Goal: Task Accomplishment & Management: Complete application form

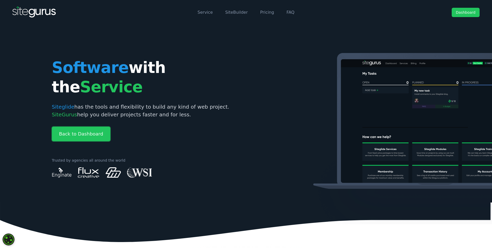
click at [77, 127] on link "Back to Dashboard" at bounding box center [81, 134] width 59 height 14
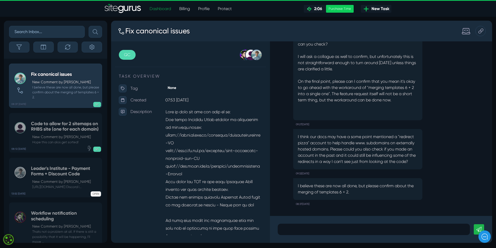
scroll to position [0, 0]
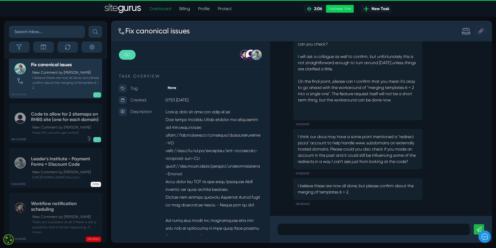
click at [381, 10] on span "New Task" at bounding box center [380, 9] width 20 height 6
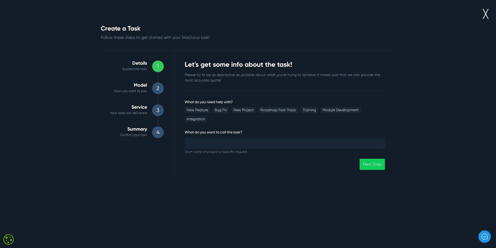
click at [202, 75] on p "Please try to be as descriptive as possible about what you're trying to achieve…" at bounding box center [285, 77] width 200 height 11
click at [232, 81] on p "Please try to be as descriptive as possible about what you're trying to achieve…" at bounding box center [285, 77] width 200 height 11
click at [198, 76] on p "Please try to be as descriptive as possible about what you're trying to achieve…" at bounding box center [285, 77] width 200 height 11
click at [191, 77] on p "Please try to be as descriptive as possible about what you're trying to achieve…" at bounding box center [285, 77] width 200 height 11
click at [223, 111] on link "Bug Fix" at bounding box center [221, 110] width 16 height 6
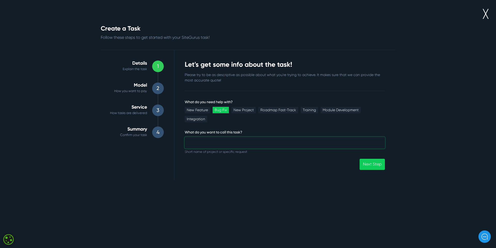
click at [197, 137] on input "What do you need help with?" at bounding box center [285, 142] width 200 height 11
drag, startPoint x: 188, startPoint y: 133, endPoint x: 205, endPoint y: 133, distance: 16.8
click at [205, 137] on input "Adding new ticket option for events module and" at bounding box center [285, 142] width 200 height 11
click at [261, 137] on input "New ticket option for events module and" at bounding box center [285, 142] width 200 height 11
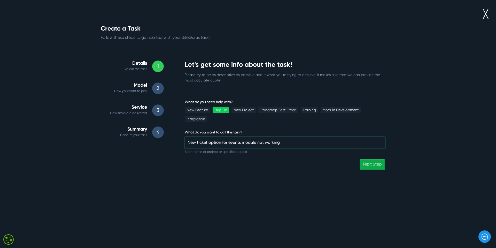
type input "New ticket option for events module not working"
click at [373, 159] on link "Next Step" at bounding box center [372, 164] width 25 height 11
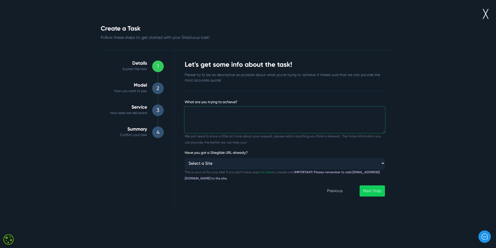
click at [191, 111] on textarea "What are you trying to achieve?" at bounding box center [285, 120] width 200 height 26
click at [264, 112] on textarea "Have a ticket option on site for relatione retreats" at bounding box center [285, 120] width 200 height 26
click at [296, 114] on textarea "Have a ticket option on site for relationship retreats" at bounding box center [285, 120] width 200 height 26
click at [291, 112] on textarea "Have a ticket option on site for relationship retreats. Added new" at bounding box center [285, 120] width 200 height 26
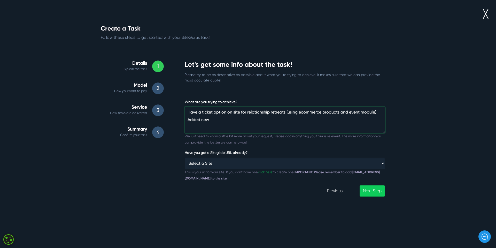
click at [214, 120] on textarea "Have a ticket option on site for relationship retreats (using ecommerce product…" at bounding box center [285, 120] width 200 height 26
click at [189, 112] on textarea "Have a ticket option on site for relationship retreats (using ecommerce product…" at bounding box center [285, 120] width 200 height 26
click at [211, 119] on textarea "Already have a ticket option on site for relationship retreats (using ecommerce…" at bounding box center [285, 120] width 200 height 26
click at [292, 127] on textarea "Already have a ticket option on site for relationship retreats (using ecommerce…" at bounding box center [285, 120] width 200 height 26
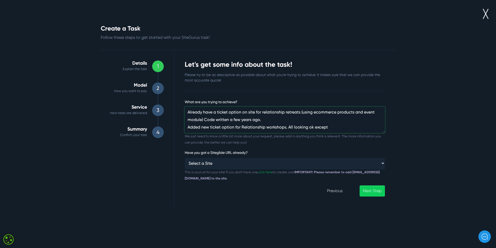
scroll to position [7, 0]
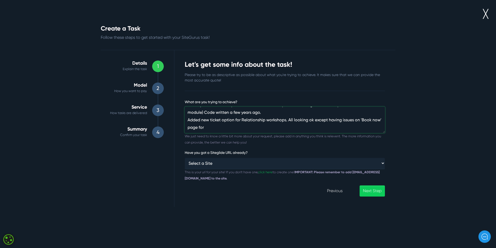
click at [217, 128] on textarea "Already have a ticket option on site for relationship retreats (using ecommerce…" at bounding box center [285, 120] width 200 height 26
click at [210, 127] on textarea "Already have a ticket option on site for relationship retreats (using ecommerce…" at bounding box center [285, 120] width 200 height 26
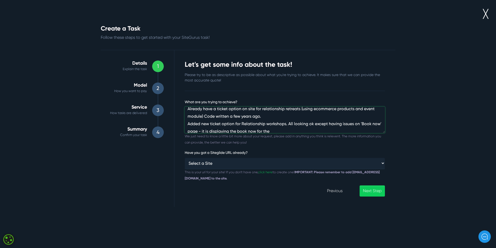
scroll to position [0, 0]
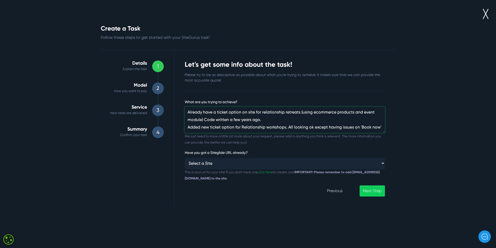
click at [265, 120] on textarea "Already have a ticket option on site for relationship retreats (using ecommerce…" at bounding box center [285, 120] width 200 height 26
click at [374, 126] on textarea "Already have a ticket option on site for relationship retreats (using ecommerce…" at bounding box center [285, 120] width 200 height 26
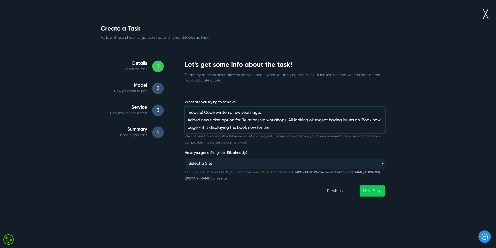
click at [286, 126] on textarea "Already have a ticket option on site for relationship retreats (using ecommerce…" at bounding box center [285, 120] width 200 height 26
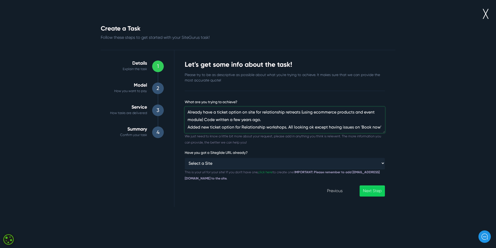
click at [354, 112] on textarea "Already have a ticket option on site for relationship retreats (using ecommerce…" at bounding box center [285, 120] width 200 height 26
click at [269, 119] on textarea "Already have a ticket option on site for relationship retreats (using ecommerce…" at bounding box center [285, 120] width 200 height 26
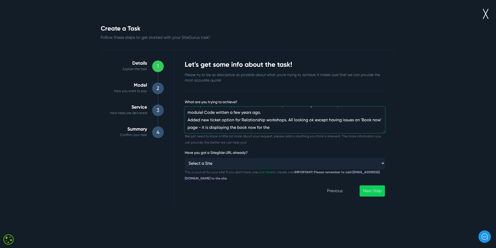
click at [188, 120] on textarea "Already have a ticket option on site for relationship retreats (using ecommerce…" at bounding box center [285, 120] width 200 height 26
click at [300, 120] on textarea "Already have a ticket option on site for relationship retreats (using ecommerce…" at bounding box center [285, 120] width 200 height 26
click at [299, 127] on textarea "Already have a ticket option on site for relationship retreats (using ecommerce…" at bounding box center [285, 120] width 200 height 26
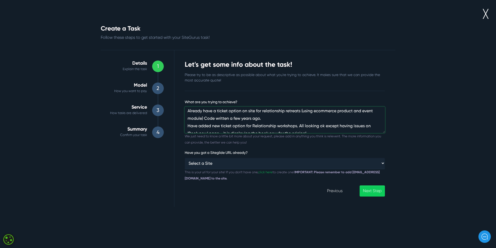
scroll to position [0, 0]
click at [263, 112] on textarea "Already have a ticket option on site for relationship retreats (using ecommerce…" at bounding box center [285, 120] width 200 height 26
click at [287, 112] on textarea "Already have a ticket option on site for Relationship retreats (using ecommerce…" at bounding box center [285, 120] width 200 height 26
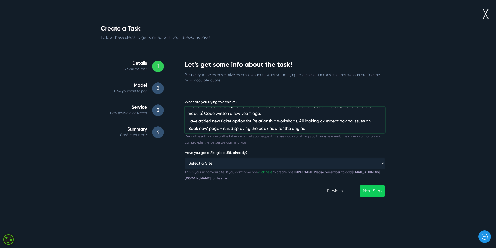
scroll to position [7, 0]
click at [314, 127] on textarea "Already have a ticket option on site for Relationship Retreats (using ecommerce…" at bounding box center [285, 120] width 200 height 26
click at [278, 127] on textarea "Already have a ticket option on site for Relationship Retreats (using ecommerce…" at bounding box center [285, 120] width 200 height 26
drag, startPoint x: 278, startPoint y: 127, endPoint x: 309, endPoint y: 128, distance: 30.8
click at [309, 128] on textarea "Already have a ticket option on site for Relationship Retreats (using ecommerce…" at bounding box center [285, 120] width 200 height 26
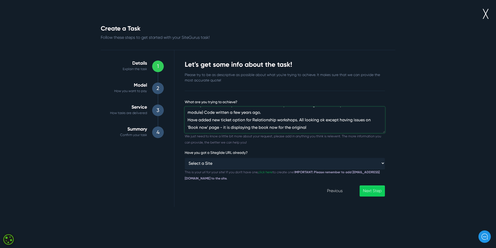
click at [313, 127] on textarea "Already have a ticket option on site for Relationship Retreats (using ecommerce…" at bounding box center [285, 120] width 200 height 26
click at [278, 127] on textarea "Already have a ticket option on site for Relationship Retreats (using ecommerce…" at bounding box center [285, 120] width 200 height 26
click at [376, 128] on textarea "Already have a ticket option on site for Relationship Retreats (using ecommerce…" at bounding box center [285, 120] width 200 height 26
click at [381, 127] on textarea "Already have a ticket option on site for Relationship Retreats (using ecommerce…" at bounding box center [285, 120] width 200 height 26
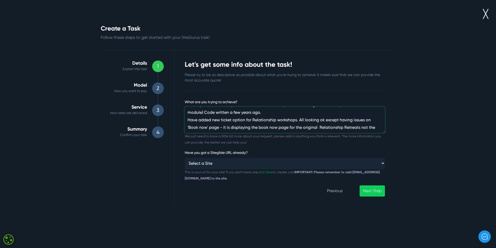
click at [376, 127] on textarea "Already have a ticket option on site for Relationship Retreats (using ecommerce…" at bounding box center [285, 120] width 200 height 26
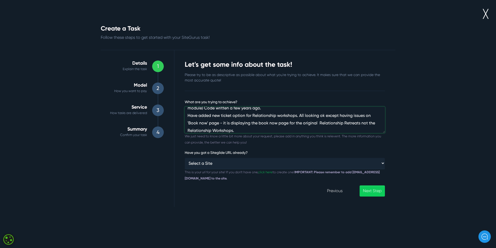
type textarea "Already have a ticket option on site for Relationship Retreats (using ecommerce…"
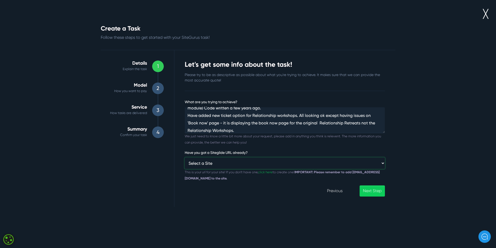
click at [219, 164] on select "Select a Site Custom URL ⸻⸻ Aldinga Beach Getaways Asian Leadership Project Bla…" at bounding box center [285, 162] width 200 height 11
select select "[URL][DOMAIN_NAME]"
click at [185, 157] on select "Select a Site Custom URL ⸻⸻ Aldinga Beach Getaways Asian Leadership Project Bla…" at bounding box center [285, 162] width 200 height 11
click at [371, 192] on link "Next Step" at bounding box center [372, 190] width 25 height 11
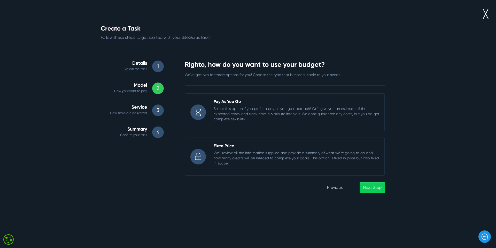
click at [224, 114] on p "Select this option if you prefer a pay as you go approach! We'll give you an es…" at bounding box center [297, 114] width 166 height 16
click at [185, 93] on input "Pay As You Go Select this option if you prefer a pay as you go approach! We'll …" at bounding box center [185, 93] width 0 height 0
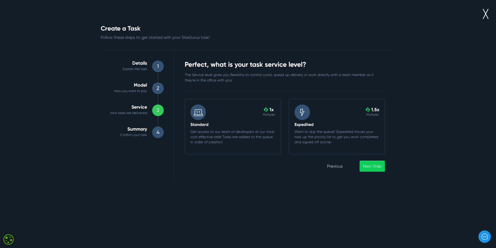
click at [307, 139] on p "Want to skip the queue? Expedited moves your task up the priority list to get y…" at bounding box center [337, 137] width 85 height 16
click at [289, 99] on input ".cls-1{fill-rule:evenodd;fill:url(#linear-gradient);} 1.5x Multiplier Expedited…" at bounding box center [289, 99] width 0 height 0
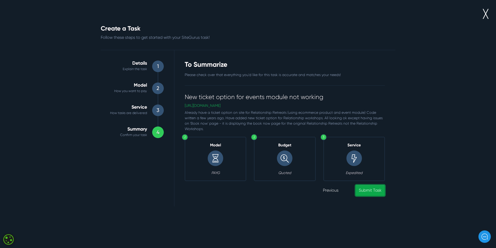
click at [372, 191] on link "Submit Task" at bounding box center [370, 190] width 29 height 11
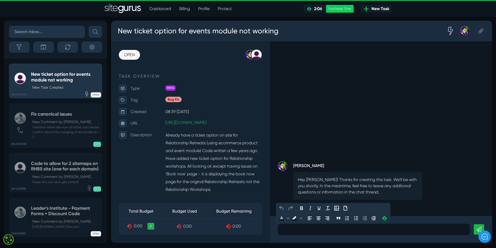
click at [293, 229] on p at bounding box center [374, 229] width 185 height 6
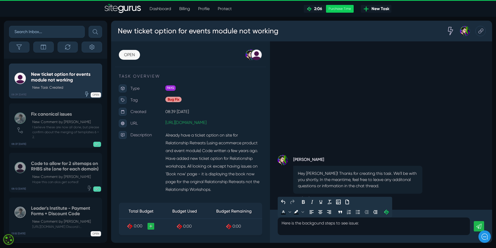
click at [284, 230] on p "Here is the backgound steps to see issue:" at bounding box center [374, 226] width 185 height 12
click at [421, 230] on p "Here is the backgound steps to see issue: Start here: https://www.focusonrelati…" at bounding box center [374, 226] width 185 height 12
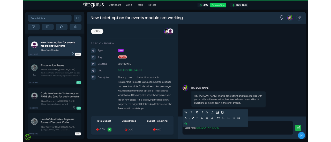
scroll to position [-63, 0]
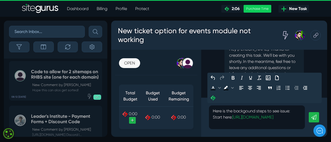
click at [246, 119] on p "Here is the backgound steps to see issue: Start here: https://www.focusonrelati…" at bounding box center [257, 117] width 88 height 19
click at [217, 124] on p "Here is the backgound steps to see issue: Start here: https://www.focusonrelati…" at bounding box center [257, 117] width 88 height 19
click at [242, 124] on p "Here is the backgound steps to see issue: Start here: https://www.focusonrelati…" at bounding box center [257, 117] width 88 height 19
click at [266, 124] on p "Here is the backgound steps to see issue: Start here: https://www.focusonrelati…" at bounding box center [257, 117] width 88 height 19
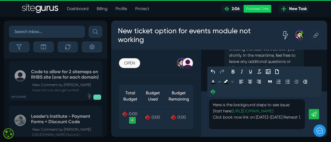
scroll to position [-6, 0]
click at [216, 122] on p "Here is the backgound steps to see issue: Start here: https://www.focusonrelati…" at bounding box center [257, 114] width 88 height 25
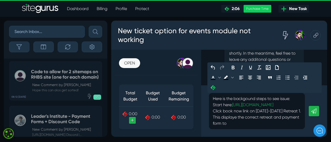
scroll to position [0, 0]
click at [236, 120] on p "Here is the backgound steps to see issue: Start here: https://www.focusonrelati…" at bounding box center [257, 111] width 88 height 31
click at [273, 127] on p "Here is the backgound steps to see issue: Start here: https://www.focusonrelati…" at bounding box center [257, 111] width 88 height 31
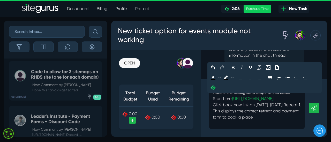
click at [230, 96] on p "Here is the backgound steps to see issue: Start here: https://www.focusonrelati…" at bounding box center [257, 108] width 88 height 37
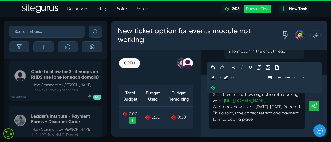
scroll to position [14, 0]
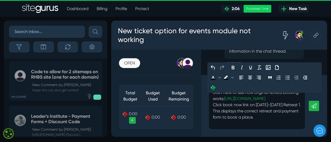
click at [276, 119] on p "Here is the backgound steps to see issue: Start here to see how original retret…" at bounding box center [257, 105] width 88 height 43
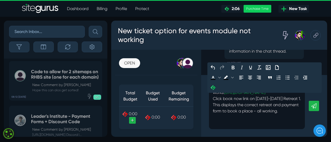
click at [245, 117] on p "Here is the backgound steps to see issue: Start here to see how original retret…" at bounding box center [257, 102] width 88 height 50
click at [230, 125] on p "Here is the backgound steps to see issue: Start here to see how original retret…" at bounding box center [257, 102] width 88 height 50
click at [235, 124] on p "Here is the backgound steps to see issue: Start here to see how original retret…" at bounding box center [257, 99] width 88 height 56
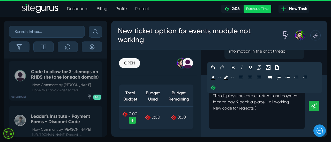
click at [244, 127] on p "Here is the backgound steps to see issue: Start here to see how original retret…" at bounding box center [257, 99] width 88 height 62
click at [265, 126] on p "Here is the backgound steps to see issue: Start here to see how original retret…" at bounding box center [257, 99] width 88 height 62
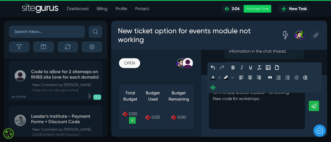
scroll to position [45, 0]
click at [214, 106] on p "Here is the backgound steps to see issue: Start here to see how original retret…" at bounding box center [257, 93] width 88 height 68
click at [216, 117] on p "Here is the backgound steps to see issue: Start here to see how original retret…" at bounding box center [257, 86] width 88 height 68
click at [219, 121] on p "Here is the backgound steps to see issue: Start here to see how original retret…" at bounding box center [257, 86] width 88 height 68
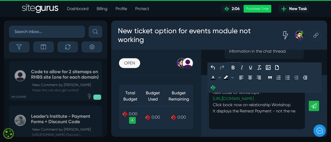
scroll to position [48, 0]
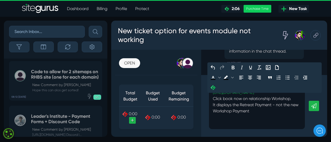
click at [239, 120] on p "Here is the backgound steps to see issue: Start here to see how original retret…" at bounding box center [257, 83] width 88 height 74
click at [276, 121] on p "Here is the backgound steps to see issue: Start here to see how original retret…" at bounding box center [257, 83] width 88 height 74
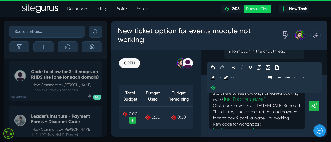
scroll to position [0, 0]
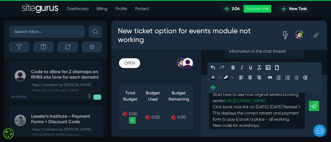
click at [281, 95] on p "Here is the backgound steps to see issue: Start here to see how original retret…" at bounding box center [257, 126] width 88 height 81
click at [239, 102] on p "Here is the backgound steps to see issue: Start here to see how original retrea…" at bounding box center [257, 126] width 88 height 81
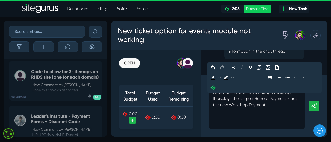
scroll to position [70, 0]
click at [248, 93] on p "Here is the backgound steps to see issue: Start here to see how original retrea…" at bounding box center [257, 80] width 88 height 81
click at [285, 119] on p "Here is the backgound steps to see issue: Start here to see how original retrea…" at bounding box center [257, 80] width 88 height 81
click at [218, 115] on p "Here is the backgound steps to see issue: Start here to see how original retrea…" at bounding box center [257, 80] width 88 height 81
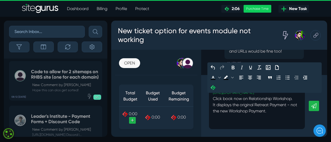
scroll to position [64, 0]
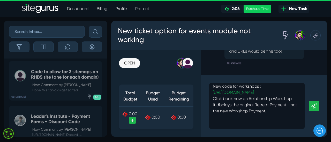
click at [311, 106] on icon at bounding box center [313, 106] width 5 height 5
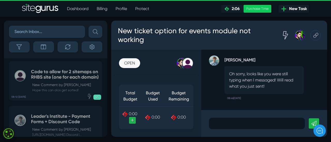
scroll to position [0, 0]
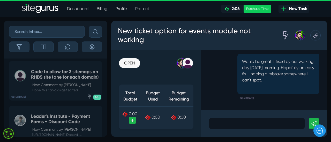
click at [214, 122] on p at bounding box center [257, 124] width 88 height 6
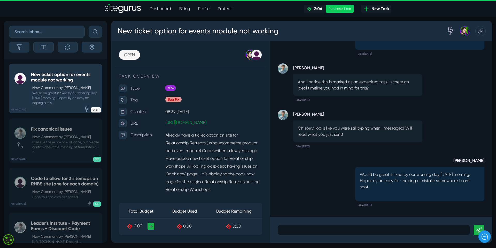
click at [295, 173] on div "Liz Gibbs Would be great if fixed by our working day tomorrow morning. Hopefull…" at bounding box center [381, 179] width 207 height 59
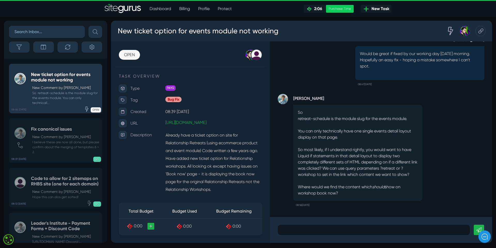
click at [441, 154] on div "Matt Jones So retreat-schedule is the module slug for the events module. You ca…" at bounding box center [381, 148] width 207 height 121
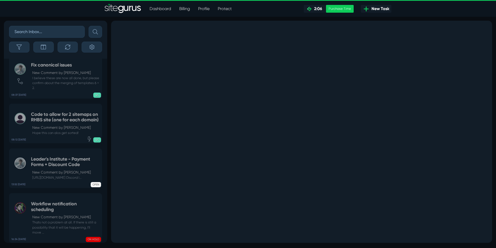
scroll to position [-80, 0]
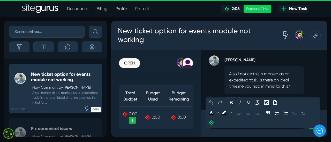
click at [219, 123] on p at bounding box center [257, 124] width 88 height 6
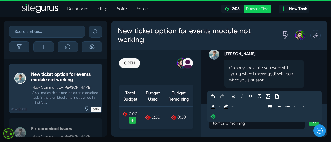
click at [226, 125] on p "Would be great if fixed by our working day tomorro morning" at bounding box center [257, 121] width 88 height 12
click at [215, 118] on p "Would be great if fixed by our working day tomorro morning" at bounding box center [257, 121] width 88 height 12
click at [208, 132] on div "Would be great if fixed by our working day tomorro morning" at bounding box center [264, 120] width 126 height 33
click at [225, 124] on p "Would be great if fixed by our working day tomorro morning" at bounding box center [257, 121] width 88 height 12
click at [252, 124] on p "Would be great if fixed by our working day tomorrow morning" at bounding box center [257, 121] width 88 height 12
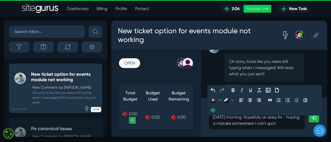
scroll to position [-6, 0]
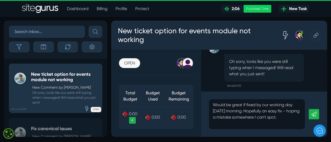
click at [311, 115] on icon at bounding box center [313, 114] width 5 height 5
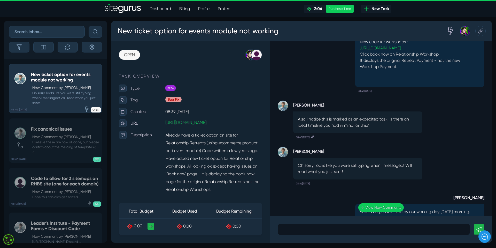
scroll to position [0, 0]
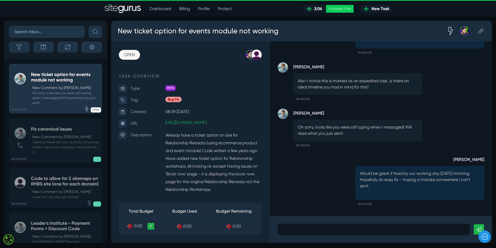
click at [295, 142] on p at bounding box center [374, 229] width 185 height 6
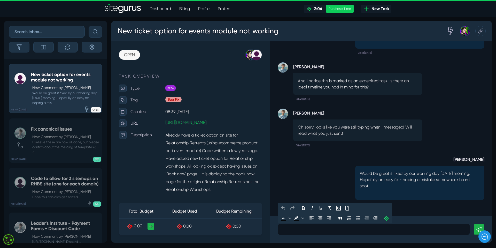
click at [295, 142] on p at bounding box center [374, 229] width 185 height 6
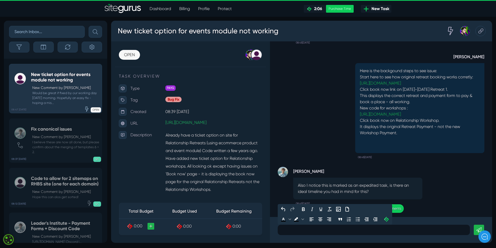
scroll to position [-52, 0]
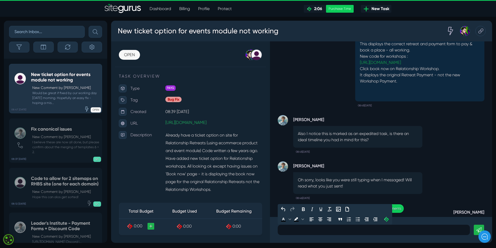
click at [286, 142] on div at bounding box center [374, 230] width 192 height 10
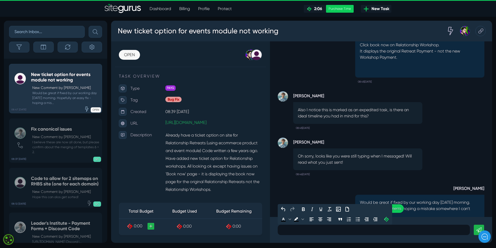
scroll to position [0, 0]
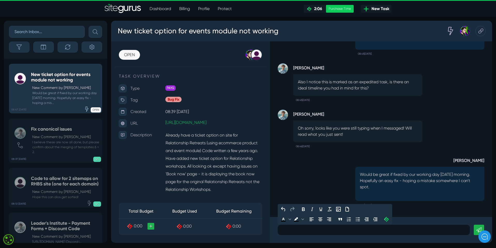
click at [285, 142] on div at bounding box center [374, 230] width 192 height 10
click at [287, 142] on div at bounding box center [374, 230] width 192 height 10
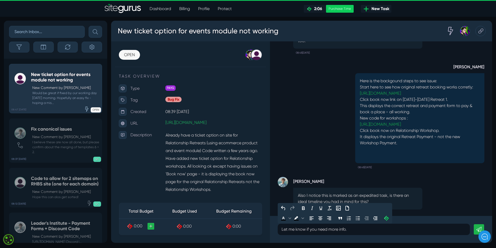
scroll to position [-129, 0]
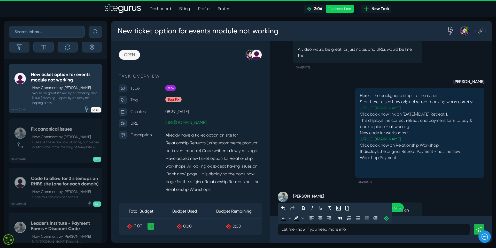
click at [331, 105] on link "[URL][DOMAIN_NAME]" at bounding box center [380, 107] width 41 height 5
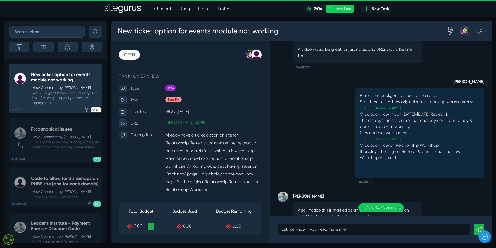
click at [331, 136] on link "[URL][DOMAIN_NAME]" at bounding box center [380, 138] width 41 height 5
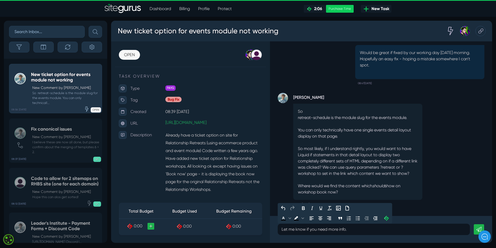
click at [360, 228] on p "Let me know if you need more info." at bounding box center [374, 229] width 185 height 6
drag, startPoint x: 355, startPoint y: 228, endPoint x: 275, endPoint y: 233, distance: 80.5
click at [275, 233] on div "Let me know if you need more info." at bounding box center [381, 229] width 222 height 27
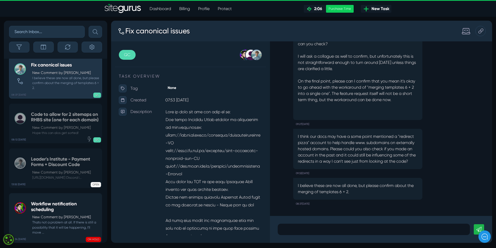
click at [39, 223] on small "Thats not a problem at all. If there is still a possibility that it will be hap…" at bounding box center [65, 227] width 68 height 15
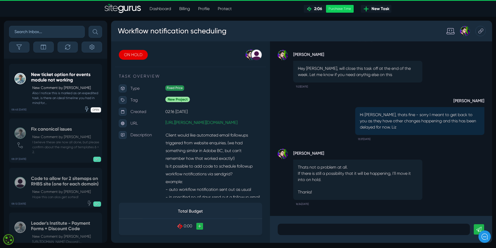
scroll to position [-80, 0]
click at [52, 80] on h5 "New ticket option for events module not working" at bounding box center [65, 77] width 68 height 11
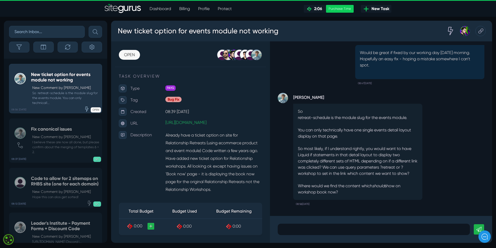
click at [291, 227] on p at bounding box center [374, 229] width 185 height 6
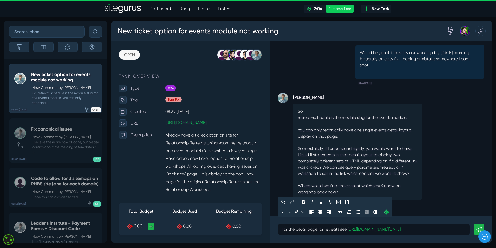
click at [351, 230] on p "For the detail page for retreats see: [URL][DOMAIN_NAME][DATE]" at bounding box center [374, 229] width 185 height 6
click at [365, 230] on p "For the detail page for retreats see: [URL][DOMAIN_NAME][DATE]" at bounding box center [374, 229] width 185 height 6
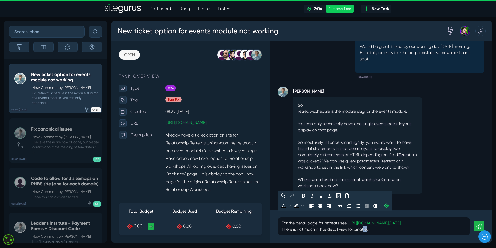
drag, startPoint x: 365, startPoint y: 229, endPoint x: 368, endPoint y: 230, distance: 3.1
click at [368, 230] on p "For the detail page for retreats see: [URL][DOMAIN_NAME][DATE] There is not muc…" at bounding box center [374, 226] width 185 height 12
click at [378, 231] on p "For the detail page for retreats see: [URL][DOMAIN_NAME][DATE] There is not muc…" at bounding box center [374, 226] width 185 height 12
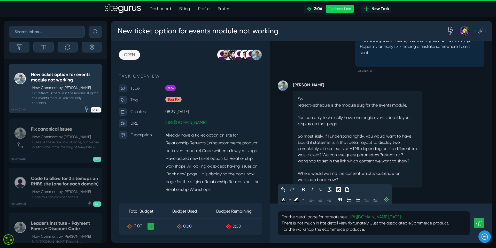
click at [322, 223] on p "For the detail page for retreats see: [URL][DOMAIN_NAME][DATE] There is not muc…" at bounding box center [374, 223] width 185 height 19
click at [373, 223] on p "For the detail page for retreats see: [URL][DOMAIN_NAME][DATE] There is not muc…" at bounding box center [374, 223] width 185 height 19
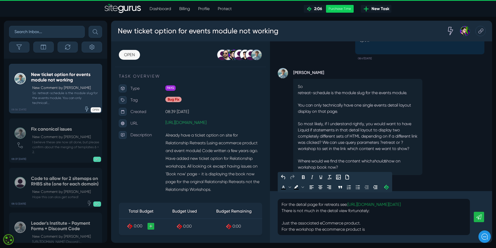
click at [284, 215] on p "For the detail page for retreats see: [URL][DOMAIN_NAME][DATE] There is not muc…" at bounding box center [374, 216] width 185 height 31
click at [304, 216] on p "For the detail page for retreats see: [URL][DOMAIN_NAME][DATE] There is not muc…" at bounding box center [374, 216] width 185 height 31
click at [302, 217] on p "For the detail page for retreats see: [URL][DOMAIN_NAME][DATE] There is not muc…" at bounding box center [374, 216] width 185 height 31
drag, startPoint x: 282, startPoint y: 217, endPoint x: 302, endPoint y: 218, distance: 20.7
click at [302, 218] on p "For the detail page for retreats see: [URL][DOMAIN_NAME][DATE] There is not muc…" at bounding box center [374, 216] width 185 height 31
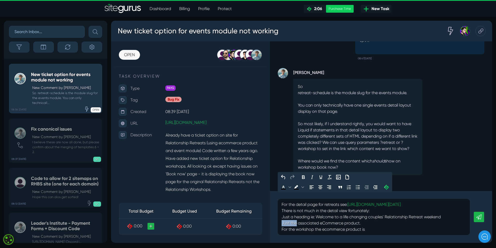
drag, startPoint x: 282, startPoint y: 224, endPoint x: 297, endPoint y: 223, distance: 15.0
click at [297, 223] on p "For the detail page for retreats see: [URL][DOMAIN_NAME][DATE] There is not muc…" at bounding box center [374, 216] width 185 height 31
drag, startPoint x: 283, startPoint y: 217, endPoint x: 297, endPoint y: 216, distance: 14.5
click at [297, 216] on p "For the detail page for retreats see: [URL][DOMAIN_NAME][DATE] There is not muc…" at bounding box center [374, 216] width 185 height 31
drag, startPoint x: 299, startPoint y: 217, endPoint x: 302, endPoint y: 218, distance: 2.9
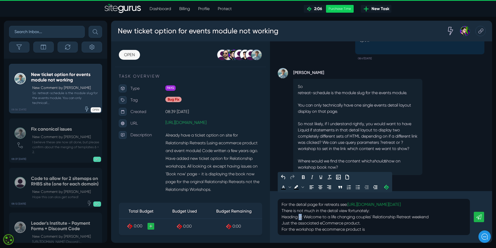
click at [302, 218] on p "For the detail page for retreats see: [URL][DOMAIN_NAME][DATE] There is not muc…" at bounding box center [374, 216] width 185 height 31
click at [378, 211] on p "For the detail page for retreats see: [URL][DOMAIN_NAME][DATE] There is not muc…" at bounding box center [374, 216] width 185 height 31
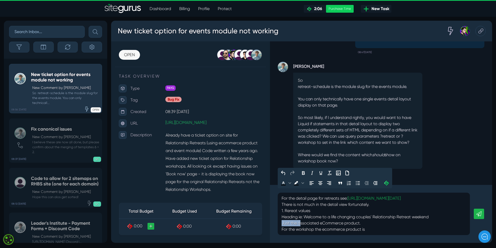
drag, startPoint x: 282, startPoint y: 225, endPoint x: 300, endPoint y: 225, distance: 18.6
click at [300, 225] on p "For the detail page for retreats see: [URL][DOMAIN_NAME][DATE] There is not muc…" at bounding box center [374, 213] width 185 height 37
click at [435, 219] on p "For the detail page for retreats see: [URL][DOMAIN_NAME][DATE] There is not muc…" at bounding box center [374, 213] width 185 height 37
click at [304, 220] on p "For the detail page for retreats see: [URL][DOMAIN_NAME][DATE] There is not muc…" at bounding box center [374, 213] width 185 height 37
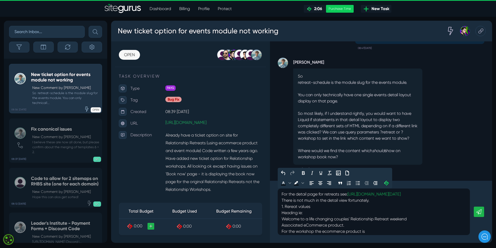
click at [413, 225] on p "For the detail page for retreats see: [URL][DOMAIN_NAME][DATE] There is not muc…" at bounding box center [374, 212] width 185 height 43
click at [289, 229] on p "For the detail page for retreats see: [URL][DOMAIN_NAME][DATE] There is not muc…" at bounding box center [374, 216] width 185 height 50
click at [301, 218] on p "For the detail page for retreats see: [URL][DOMAIN_NAME][DATE] There is not muc…" at bounding box center [374, 216] width 185 height 50
click at [305, 219] on p "For the detail page for retreats see: [URL][DOMAIN_NAME][DATE] There is not muc…" at bounding box center [374, 216] width 185 height 50
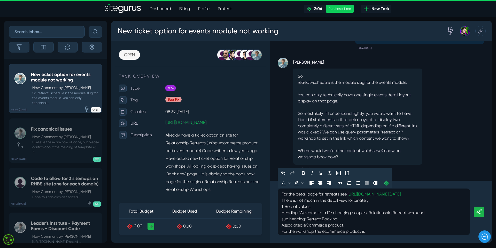
click at [284, 225] on p "For the detail page for retreats see: [URL][DOMAIN_NAME][DATE] There is not muc…" at bounding box center [374, 212] width 185 height 43
click at [347, 223] on p "For the detail page for retreats see: [URL][DOMAIN_NAME][DATE] There is not muc…" at bounding box center [374, 210] width 185 height 43
drag, startPoint x: 282, startPoint y: 229, endPoint x: 296, endPoint y: 229, distance: 14.0
click at [296, 229] on p "For the detail page for retreats see: [URL][DOMAIN_NAME][DATE] There is not muc…" at bounding box center [374, 210] width 185 height 43
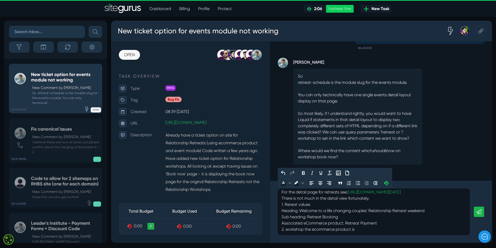
drag, startPoint x: 305, startPoint y: 230, endPoint x: 368, endPoint y: 229, distance: 62.6
click at [368, 229] on p "For the detail page for retreats see: [URL][DOMAIN_NAME][DATE] There is not muc…" at bounding box center [374, 210] width 185 height 43
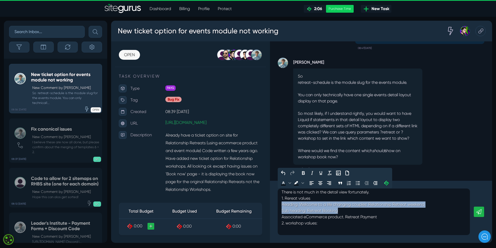
drag, startPoint x: 282, startPoint y: 210, endPoint x: 342, endPoint y: 217, distance: 60.4
click at [342, 217] on p "For the detail page for retreats see: [URL][DOMAIN_NAME][DATE] There is not muc…" at bounding box center [374, 208] width 185 height 50
click at [297, 217] on p "For the detail page for retreats see: [URL][DOMAIN_NAME][DATE] There is not muc…" at bounding box center [374, 208] width 185 height 50
drag, startPoint x: 281, startPoint y: 211, endPoint x: 387, endPoint y: 220, distance: 106.4
click at [387, 220] on div "For the detail page for retreats see: [URL][DOMAIN_NAME][DATE] There is not muc…" at bounding box center [374, 211] width 192 height 47
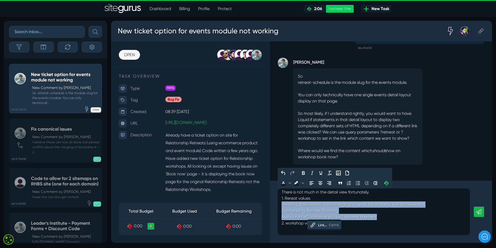
copy p "Heading : Welcome to a life changing couples' Relationship Retreat weekend Sub …"
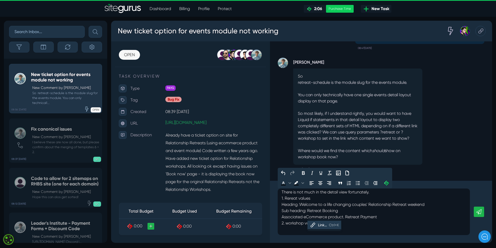
click at [335, 232] on p "For the detail page for retreats see: [URL][DOMAIN_NAME][DATE] There is not muc…" at bounding box center [374, 208] width 185 height 50
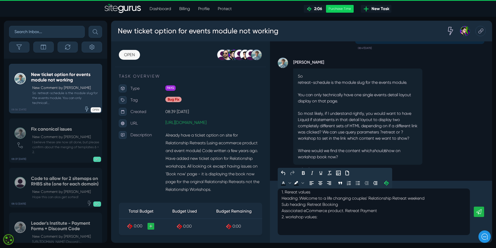
scroll to position [21, 0]
click at [289, 222] on p "For the detail page for retreats see: [URL][DOMAIN_NAME][DATE] There is not muc…" at bounding box center [374, 202] width 185 height 50
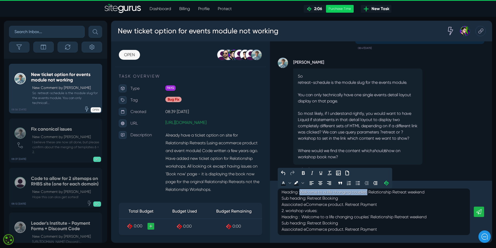
drag, startPoint x: 302, startPoint y: 197, endPoint x: 372, endPoint y: 199, distance: 69.8
click at [372, 199] on p "For the detail page for retreats see: [URL][DOMAIN_NAME][DATE] There is not muc…" at bounding box center [374, 201] width 185 height 62
copy p "Welcome to a life changing couples'"
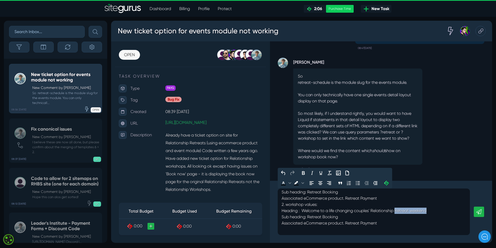
drag, startPoint x: 397, startPoint y: 210, endPoint x: 432, endPoint y: 212, distance: 35.0
click at [432, 212] on p "For the detail page for retreats see: [URL][DOMAIN_NAME][DATE] There is not muc…" at bounding box center [374, 195] width 185 height 62
click at [314, 216] on p "For the detail page for retreats see: [URL][DOMAIN_NAME][DATE] There is not muc…" at bounding box center [374, 195] width 185 height 62
click at [351, 221] on p "For the detail page for retreats see: [URL][DOMAIN_NAME][DATE] There is not muc…" at bounding box center [374, 195] width 185 height 62
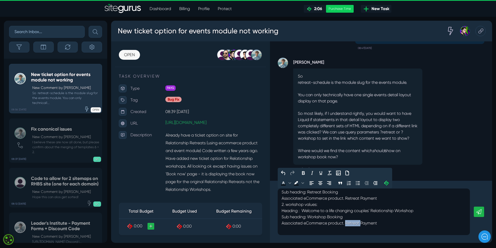
click at [351, 221] on p "For the detail page for retreats see: [URL][DOMAIN_NAME][DATE] There is not muc…" at bounding box center [374, 195] width 185 height 62
click at [396, 222] on p "For the detail page for retreats see: [URL][DOMAIN_NAME][DATE] There is not muc…" at bounding box center [374, 195] width 185 height 62
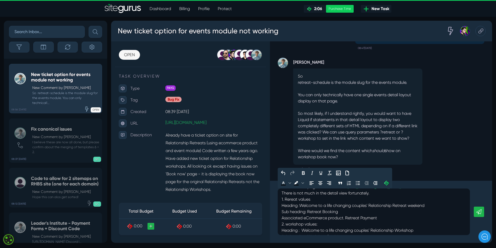
click at [377, 200] on p "For the detail page for retreats see: [URL][DOMAIN_NAME][DATE] There is not muc…" at bounding box center [374, 215] width 185 height 62
click at [290, 206] on p "For the detail page for retreats see: [URL][DOMAIN_NAME][DATE] There is not muc…" at bounding box center [374, 215] width 185 height 62
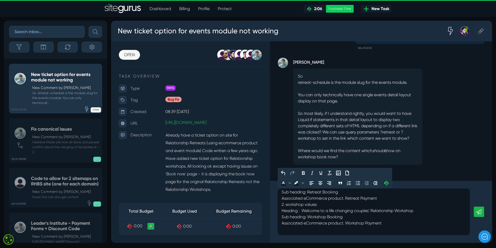
scroll to position [33, 0]
click at [385, 223] on p "For the detail page for retreats see: [URL][DOMAIN_NAME][DATE] There is not muc…" at bounding box center [374, 195] width 185 height 62
click at [334, 226] on p "For the detail page for retreats see: [URL][DOMAIN_NAME][DATE] There is not muc…" at bounding box center [374, 192] width 185 height 68
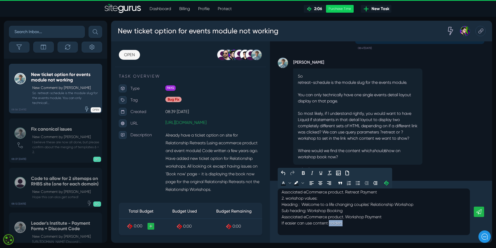
click at [334, 226] on p "For the detail page for retreats see: [URL][DOMAIN_NAME][DATE] There is not muc…" at bounding box center [374, 192] width 185 height 68
drag, startPoint x: 366, startPoint y: 229, endPoint x: 380, endPoint y: 228, distance: 14.8
click at [382, 226] on p "For the detail page for retreats see: [URL][DOMAIN_NAME][DATE] There is not muc…" at bounding box center [374, 192] width 185 height 68
click at [319, 205] on p "For the detail page for retreats see: [URL][DOMAIN_NAME][DATE] There is not muc…" at bounding box center [374, 192] width 185 height 68
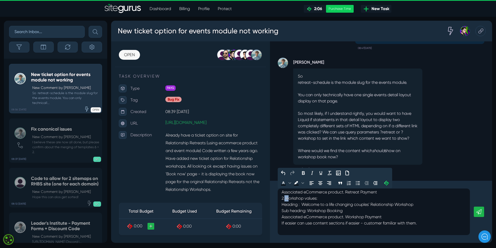
drag, startPoint x: 285, startPoint y: 199, endPoint x: 289, endPoint y: 199, distance: 4.1
click at [289, 199] on p "For the detail page for retreats see: [URL][DOMAIN_NAME][DATE] There is not muc…" at bounding box center [374, 192] width 185 height 68
click at [288, 198] on p "For the detail page for retreats see: [URL][DOMAIN_NAME][DATE] There is not muc…" at bounding box center [374, 192] width 185 height 68
drag, startPoint x: 286, startPoint y: 198, endPoint x: 289, endPoint y: 198, distance: 2.9
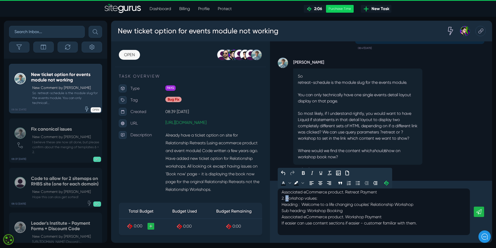
click at [289, 198] on p "For the detail page for retreats see: [URL][DOMAIN_NAME][DATE] There is not muc…" at bounding box center [374, 192] width 185 height 68
click at [323, 199] on p "For the detail page for retreats see: [URL][DOMAIN_NAME][DATE] There is not muc…" at bounding box center [374, 192] width 185 height 68
click at [286, 230] on p at bounding box center [374, 229] width 185 height 6
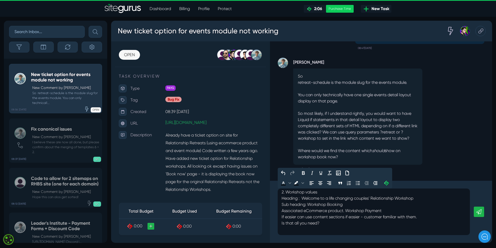
click at [479, 210] on icon at bounding box center [479, 211] width 5 height 5
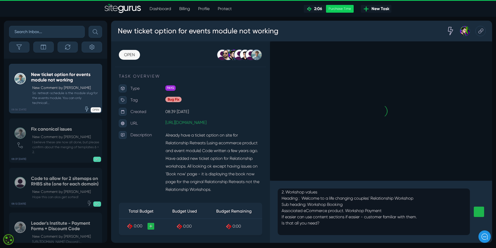
scroll to position [0, 0]
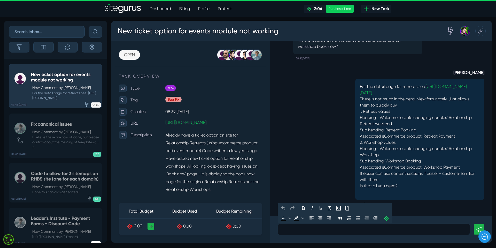
click at [290, 230] on p at bounding box center [374, 229] width 185 height 6
